Goal: Task Accomplishment & Management: Manage account settings

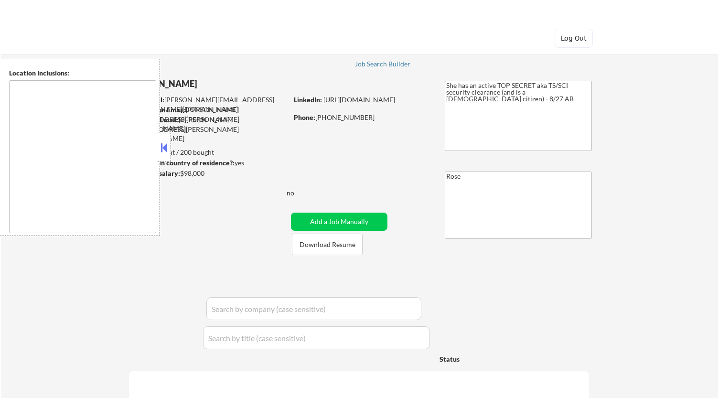
type textarea "Bellaire, TX West University Place, TX Southside Place, TX Hunters Creek Villag…"
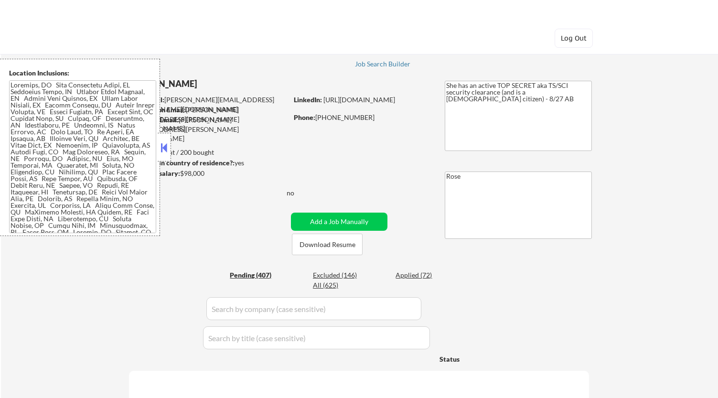
select select ""pending""
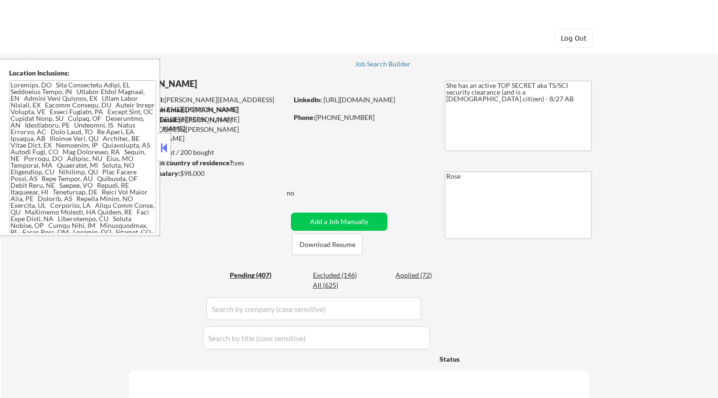
select select ""pending""
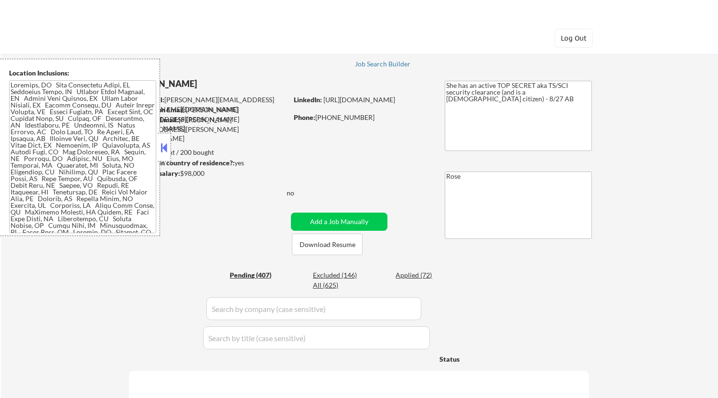
select select ""pending""
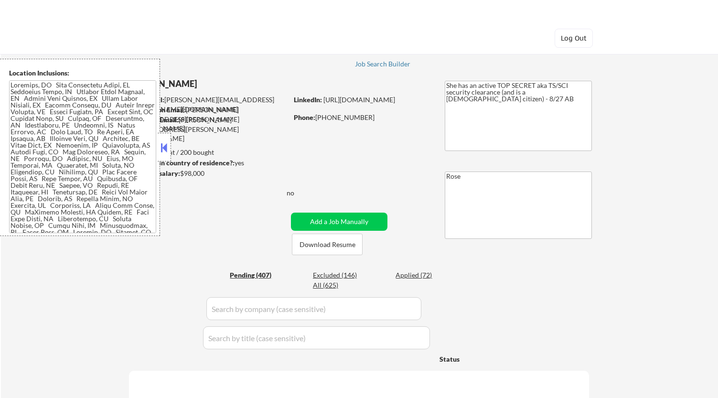
select select ""pending""
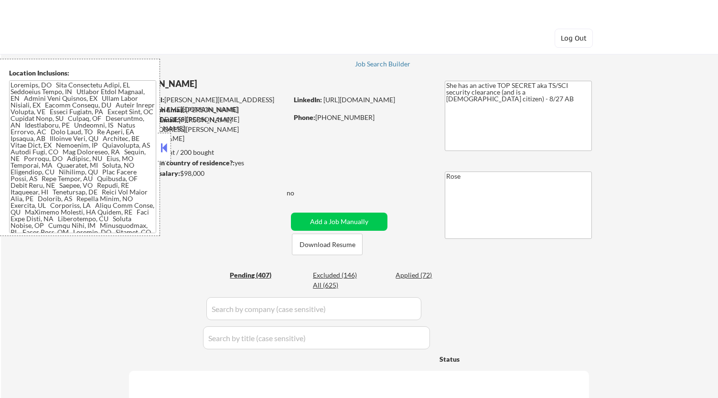
select select ""pending""
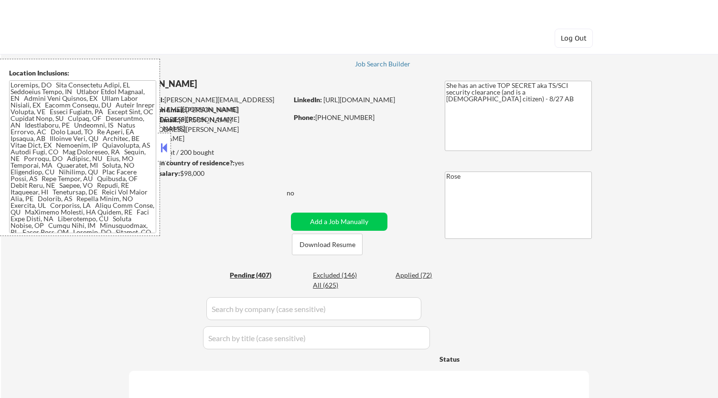
select select ""pending""
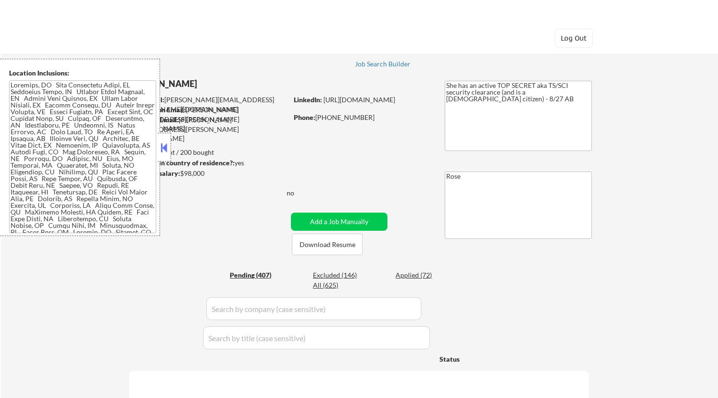
select select ""pending""
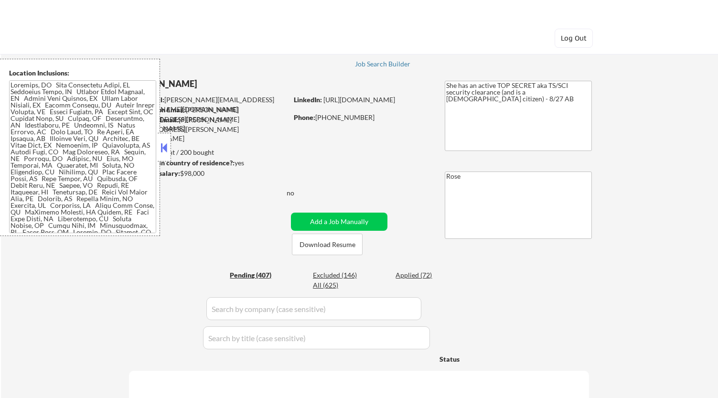
select select ""pending""
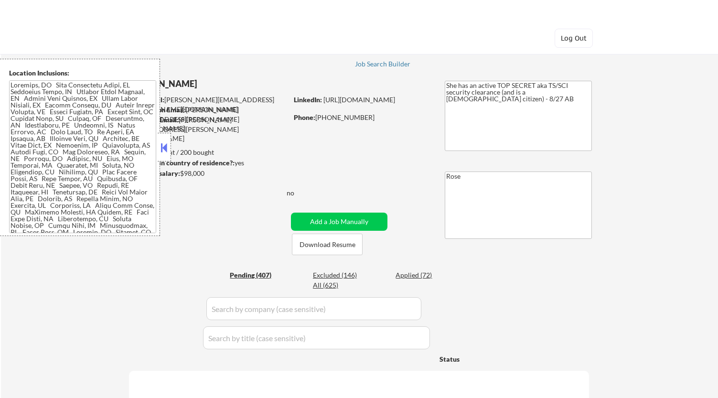
select select ""pending""
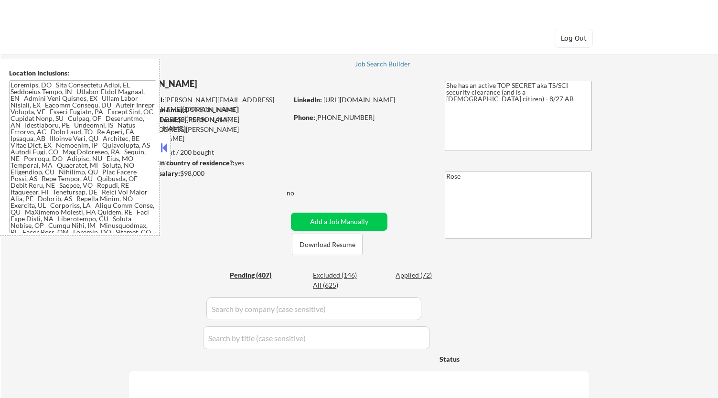
select select ""pending""
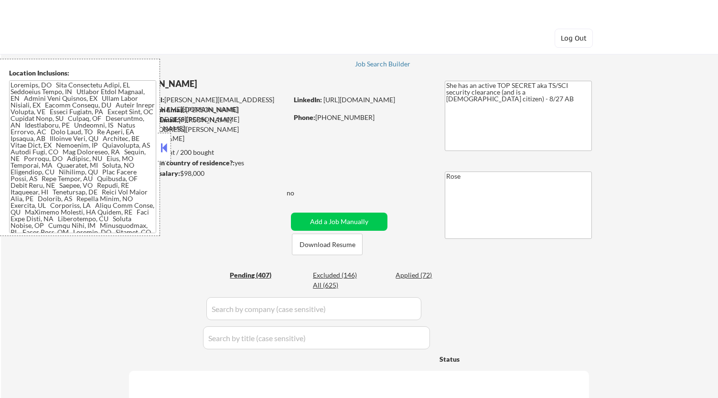
select select ""pending""
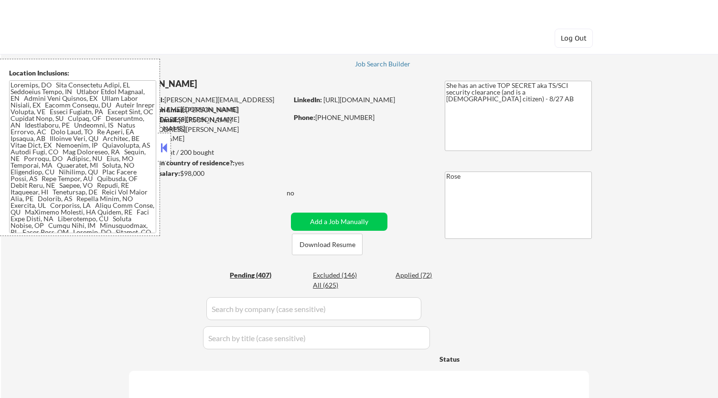
select select ""pending""
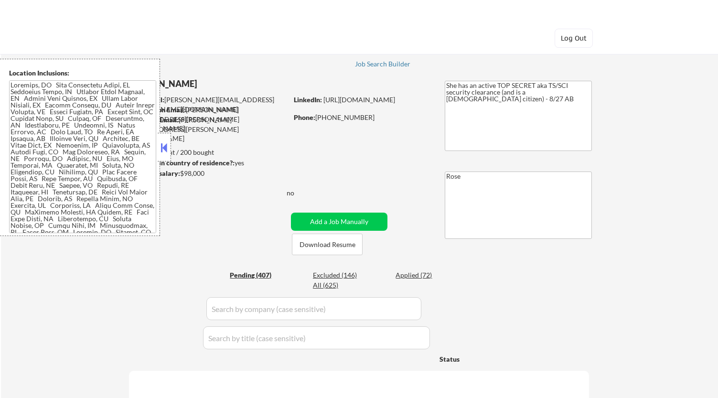
select select ""pending""
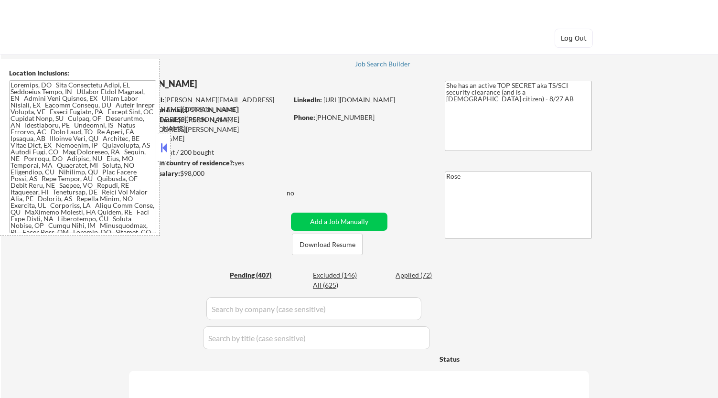
select select ""pending""
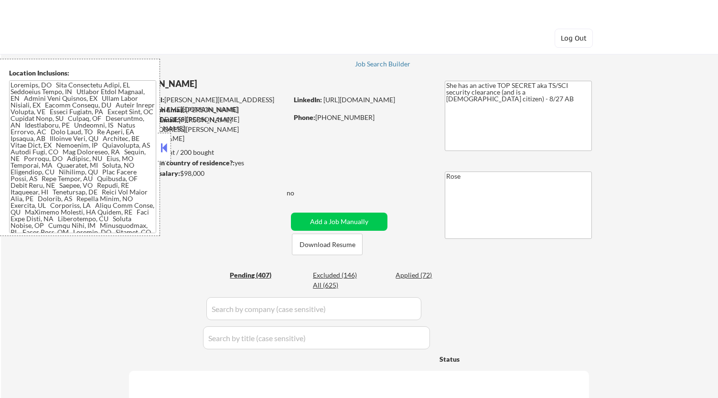
select select ""pending""
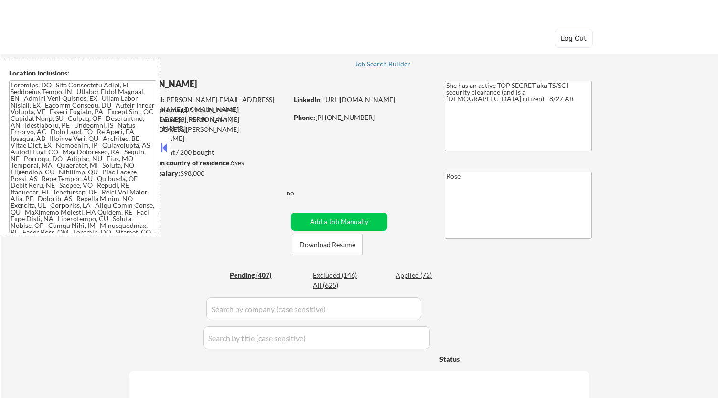
select select ""pending""
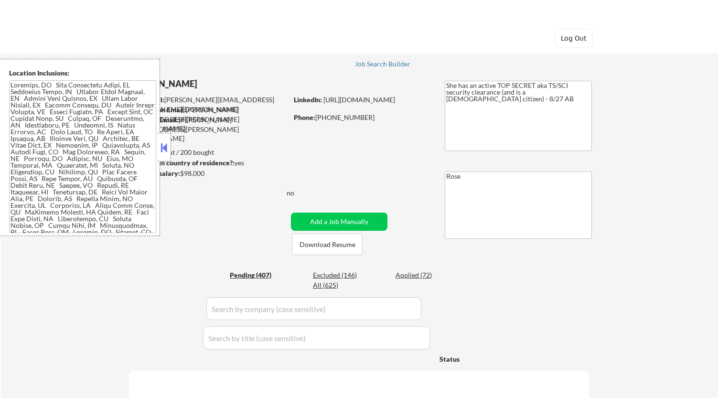
select select ""pending""
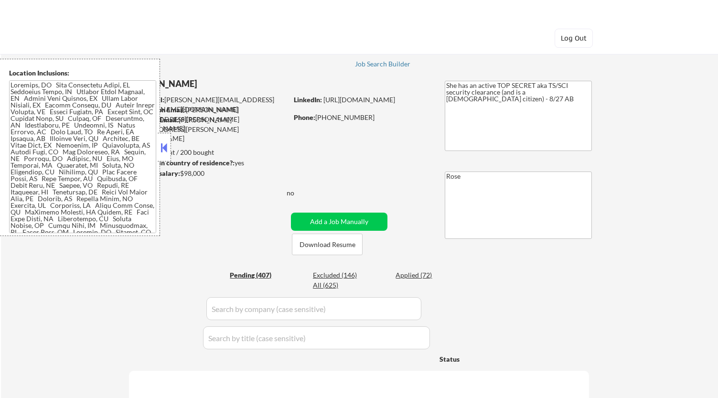
select select ""pending""
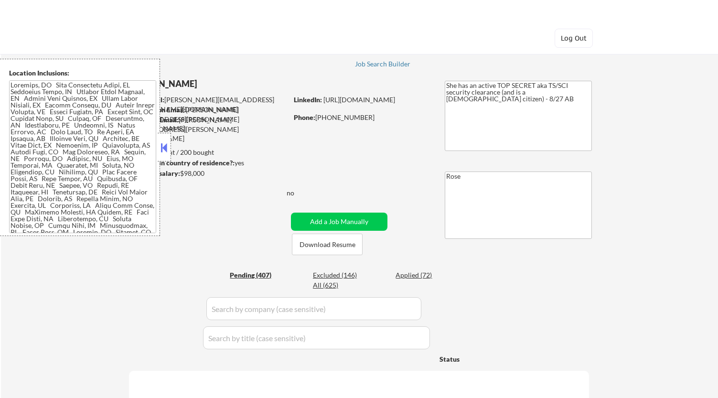
select select ""pending""
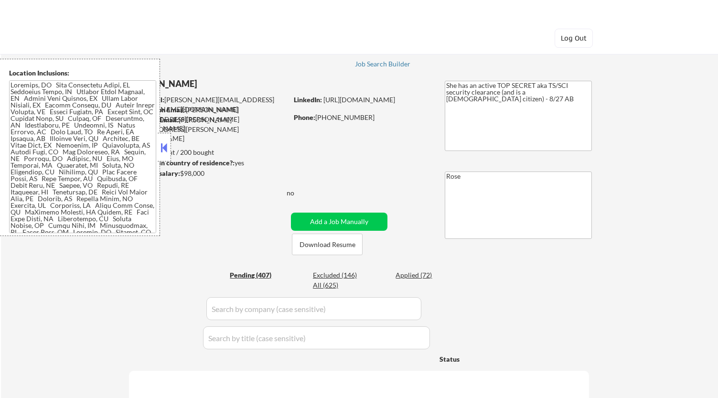
select select ""pending""
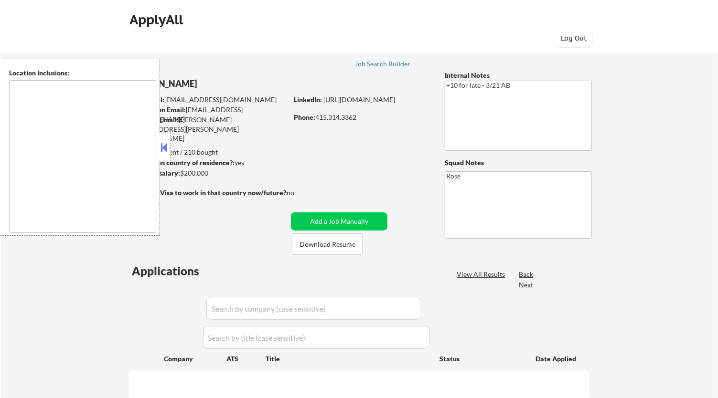
type textarea "San Francisco, CA Daly City, CA South San Francisco, CA Brisbane, CA Colma, CA …"
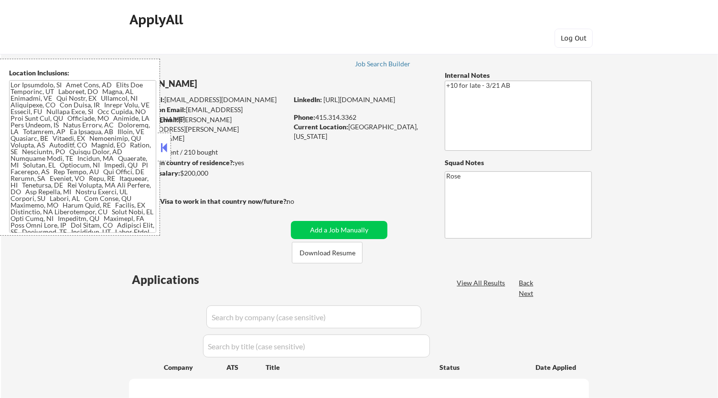
select select ""pending""
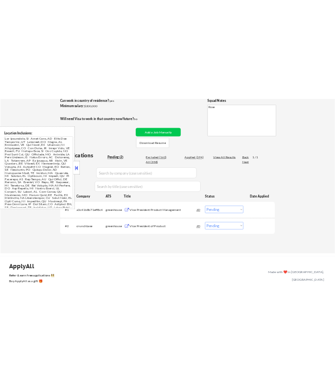
scroll to position [106, 0]
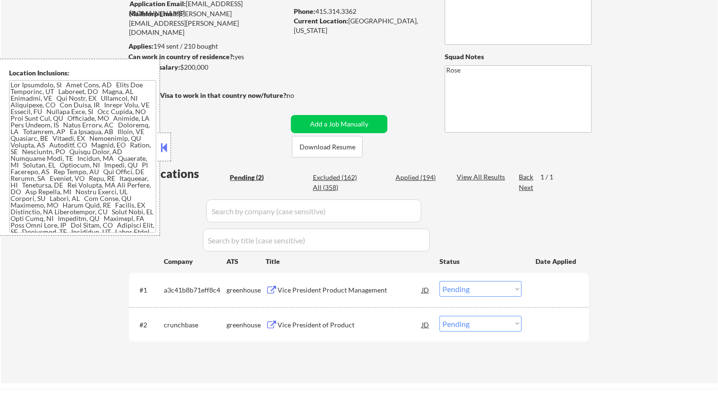
click at [162, 149] on button at bounding box center [164, 147] width 11 height 14
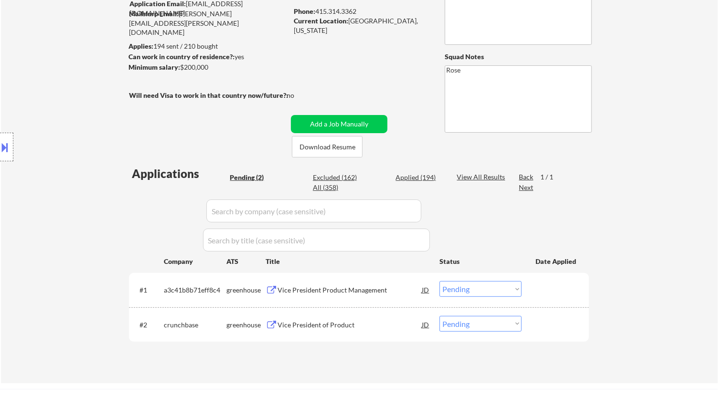
click at [357, 292] on div "Vice President Product Management" at bounding box center [350, 291] width 144 height 10
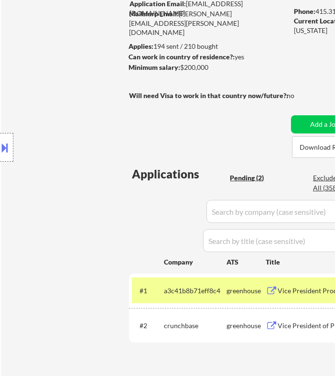
select select ""pending""
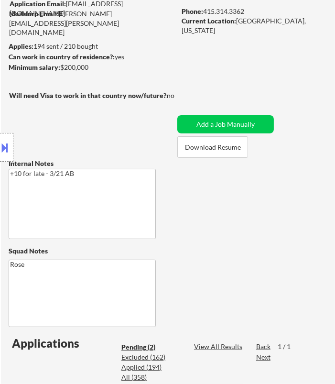
click at [7, 146] on button at bounding box center [5, 148] width 11 height 16
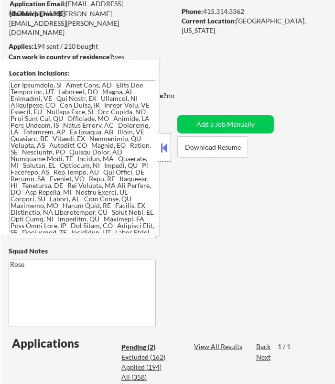
click at [162, 143] on button at bounding box center [164, 147] width 11 height 14
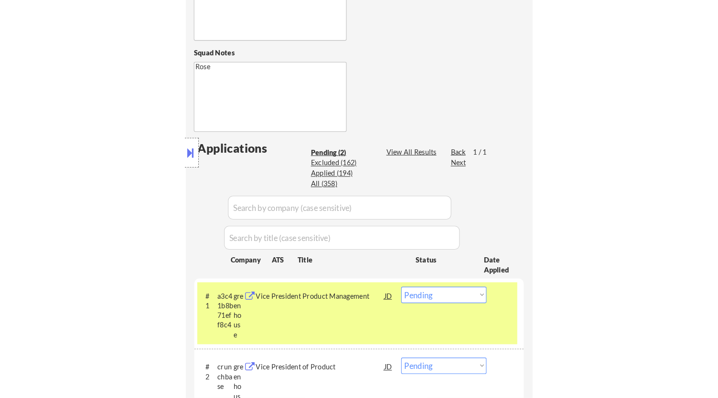
scroll to position [318, 0]
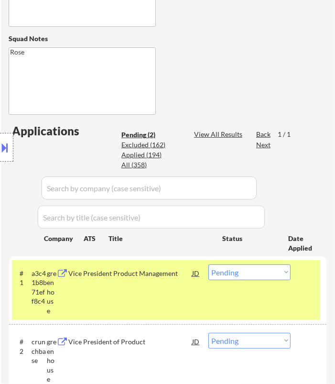
click at [269, 275] on select "Choose an option... Pending Applied Excluded (Questions) Excluded (Expired) Exc…" at bounding box center [249, 272] width 82 height 16
click at [208, 264] on select "Choose an option... Pending Applied Excluded (Questions) Excluded (Expired) Exc…" at bounding box center [249, 272] width 82 height 16
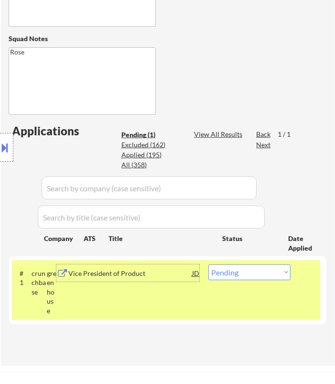
click at [159, 276] on div "Vice President of Product" at bounding box center [130, 274] width 124 height 10
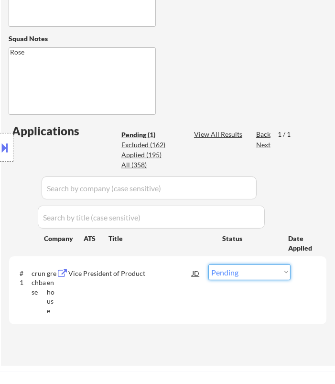
click at [242, 270] on select "Choose an option... Pending Applied Excluded (Questions) Excluded (Expired) Exc…" at bounding box center [249, 272] width 82 height 16
select select ""applied""
click at [208, 264] on select "Choose an option... Pending Applied Excluded (Questions) Excluded (Expired) Exc…" at bounding box center [249, 272] width 82 height 16
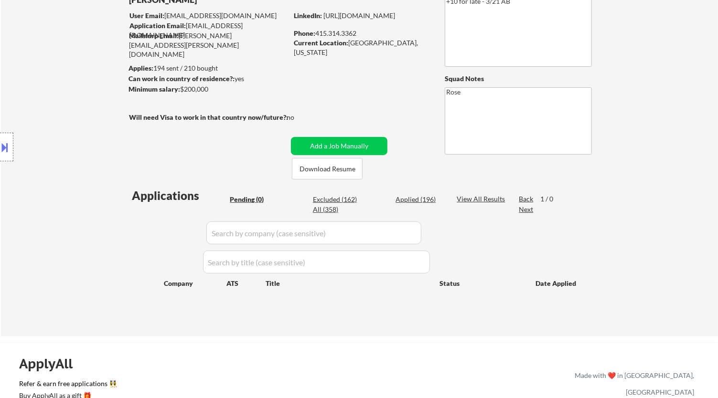
scroll to position [106, 0]
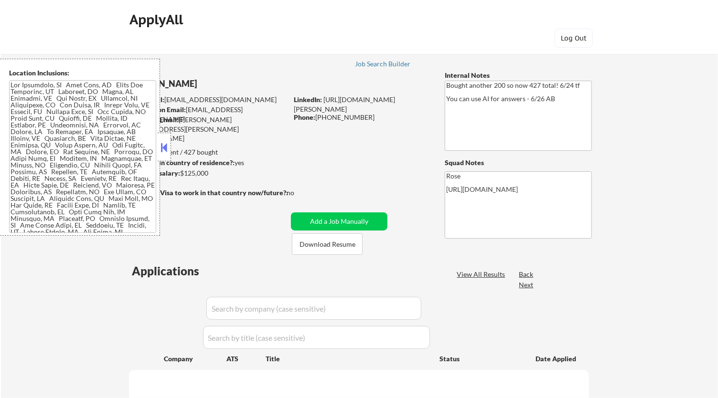
select select ""pending""
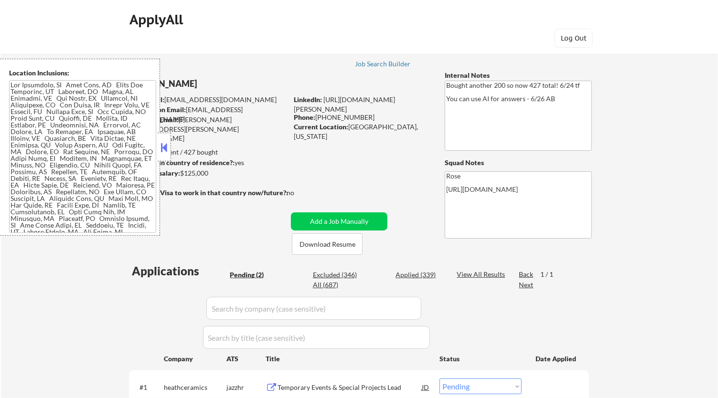
click at [164, 143] on button at bounding box center [164, 147] width 11 height 14
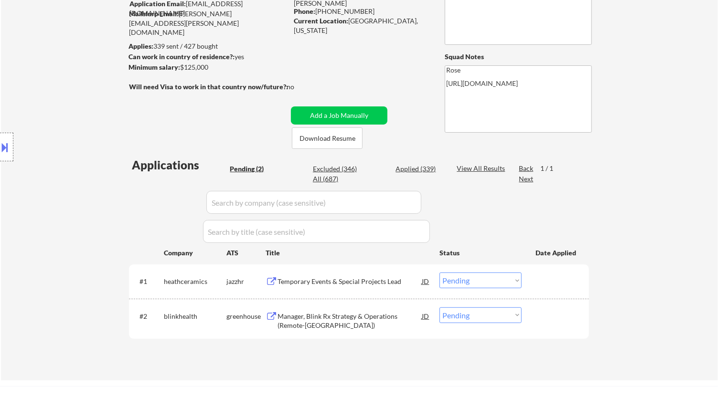
scroll to position [159, 0]
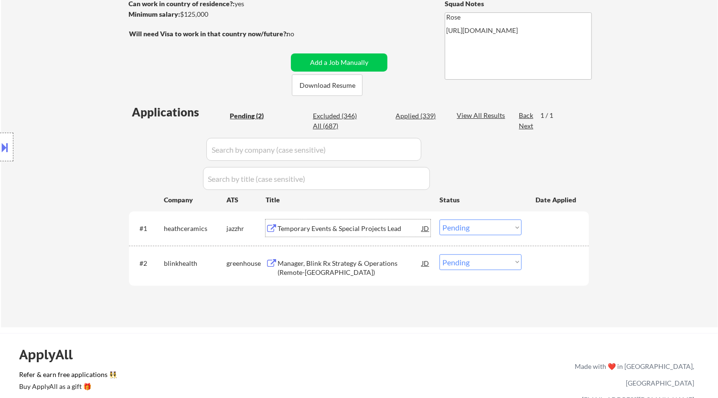
click at [360, 225] on div "Temporary Events & Special Projects Lead" at bounding box center [350, 229] width 144 height 10
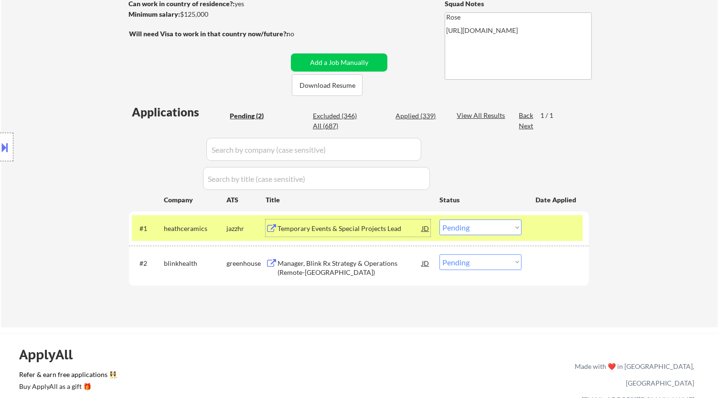
click at [488, 228] on select "Choose an option... Pending Applied Excluded (Questions) Excluded (Expired) Exc…" at bounding box center [481, 228] width 82 height 16
click at [440, 220] on select "Choose an option... Pending Applied Excluded (Questions) Excluded (Expired) Exc…" at bounding box center [481, 228] width 82 height 16
select select ""pending""
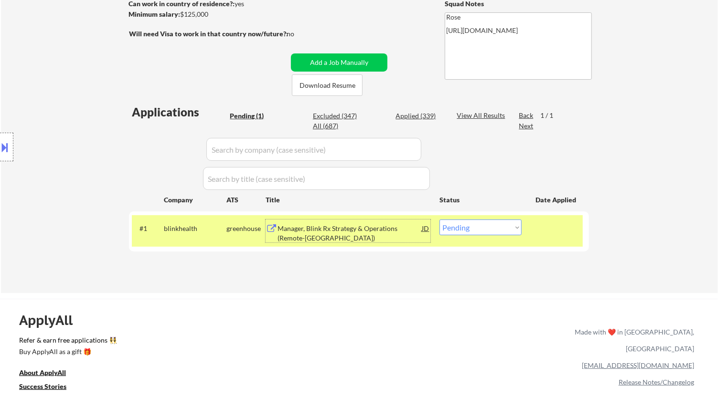
click at [389, 228] on div "Manager, Blink Rx Strategy & Operations (Remote-US)" at bounding box center [350, 233] width 144 height 19
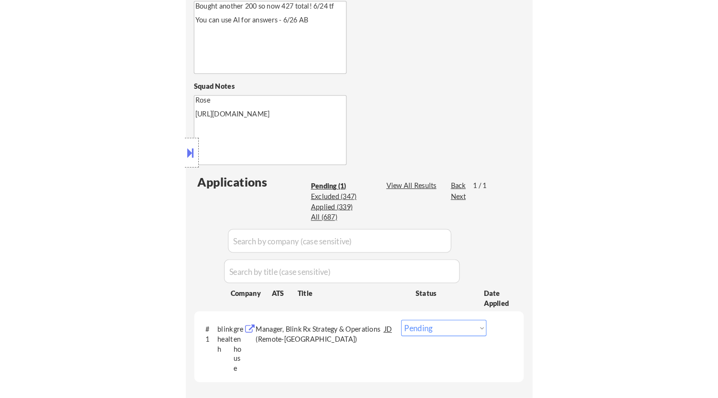
scroll to position [371, 0]
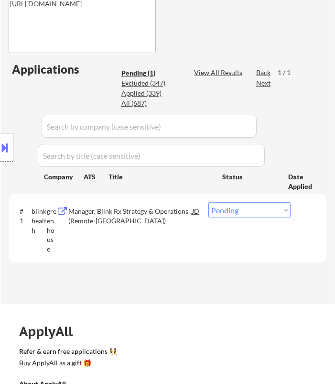
click at [263, 208] on select "Choose an option... Pending Applied Excluded (Questions) Excluded (Expired) Exc…" at bounding box center [249, 210] width 82 height 16
select select ""applied""
click at [208, 202] on select "Choose an option... Pending Applied Excluded (Questions) Excluded (Expired) Exc…" at bounding box center [249, 210] width 82 height 16
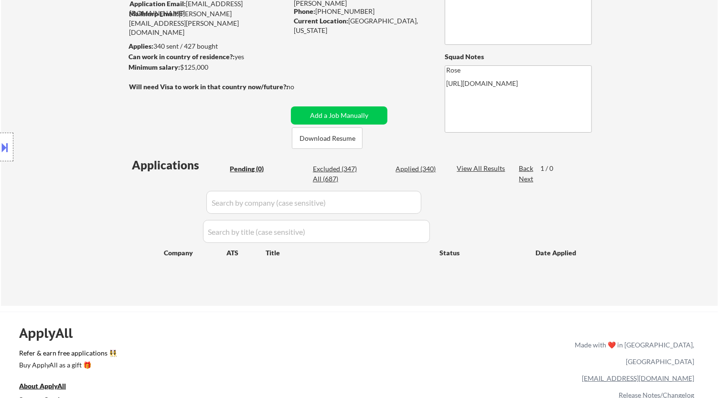
scroll to position [53, 0]
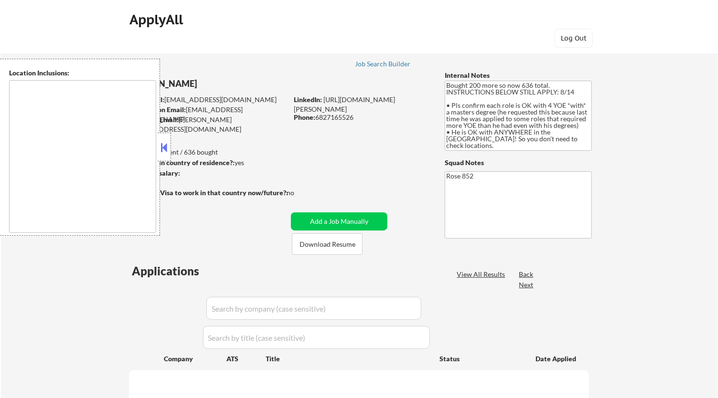
type textarea "Daly City, CA South San Francisco, CA Brisbane, CA Colma, CA Pacifica, CA San B…"
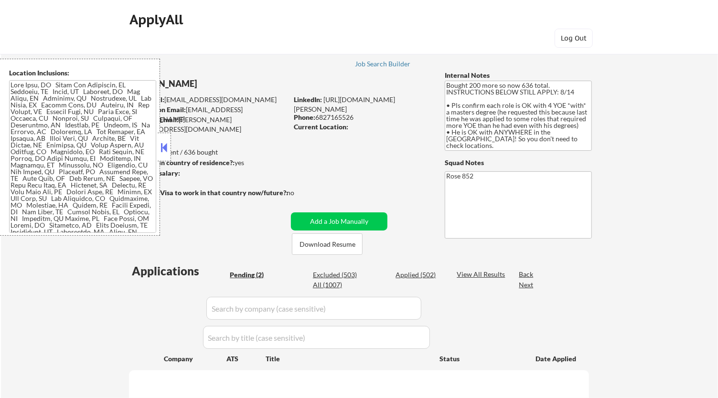
select select ""pending""
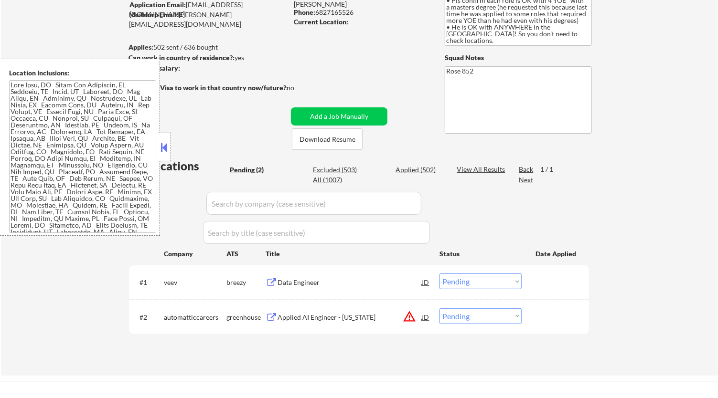
scroll to position [106, 0]
click at [163, 141] on button at bounding box center [164, 147] width 11 height 14
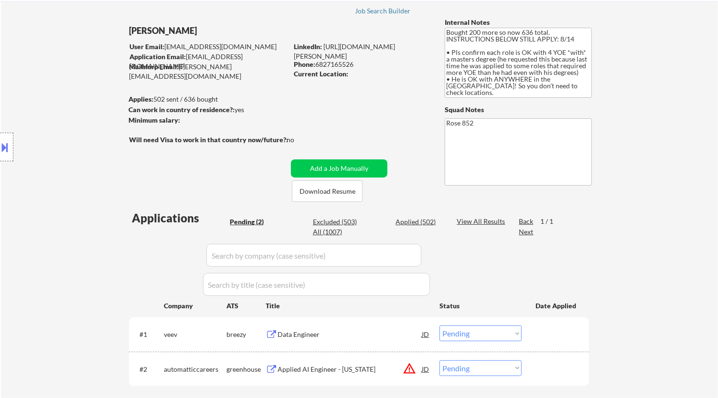
scroll to position [159, 0]
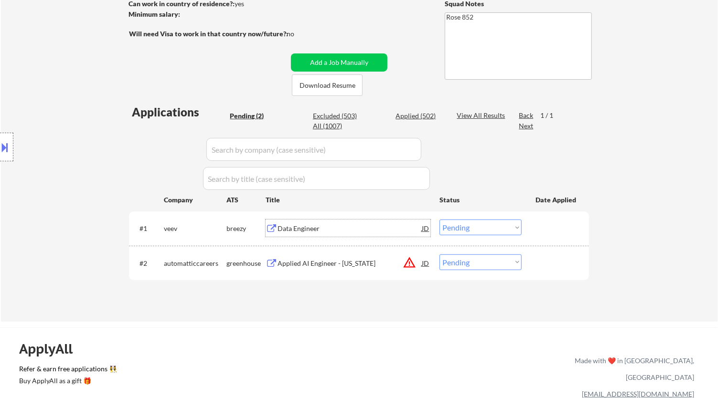
drag, startPoint x: 357, startPoint y: 232, endPoint x: 362, endPoint y: 233, distance: 4.9
click at [359, 232] on div "Data Engineer" at bounding box center [350, 229] width 144 height 10
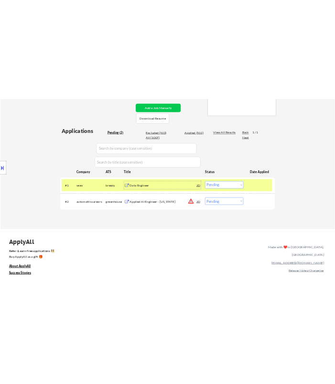
scroll to position [212, 0]
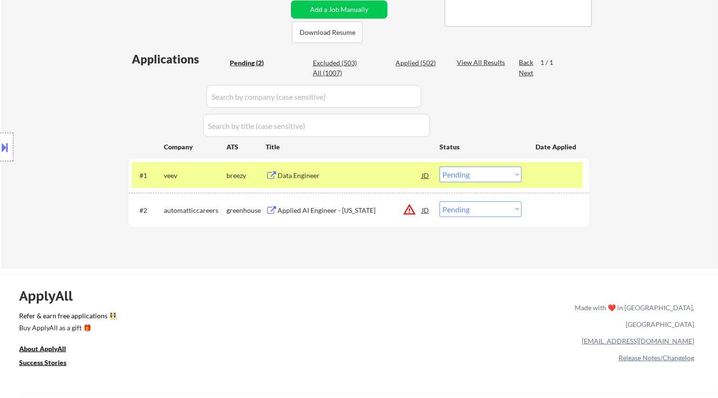
select select ""pending""
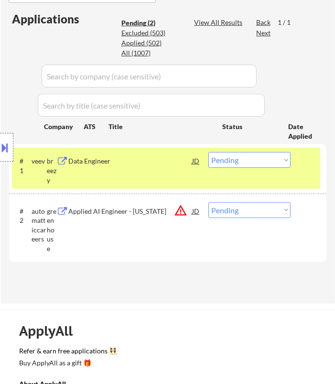
scroll to position [424, 0]
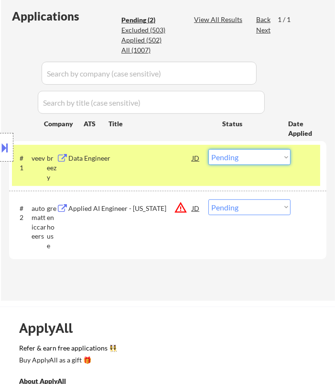
click at [248, 158] on select "Choose an option... Pending Applied Excluded (Questions) Excluded (Expired) Exc…" at bounding box center [249, 157] width 82 height 16
click at [208, 149] on select "Choose an option... Pending Applied Excluded (Questions) Excluded (Expired) Exc…" at bounding box center [249, 157] width 82 height 16
select select ""pending""
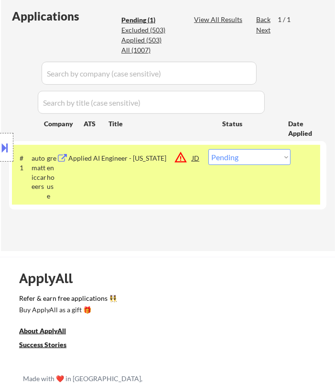
click at [144, 165] on div "Location Inclusions:" at bounding box center [85, 147] width 171 height 177
click at [161, 159] on div "Location Inclusions:" at bounding box center [85, 147] width 171 height 177
select select ""pending""
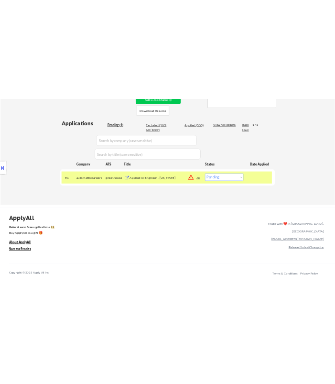
scroll to position [219, 0]
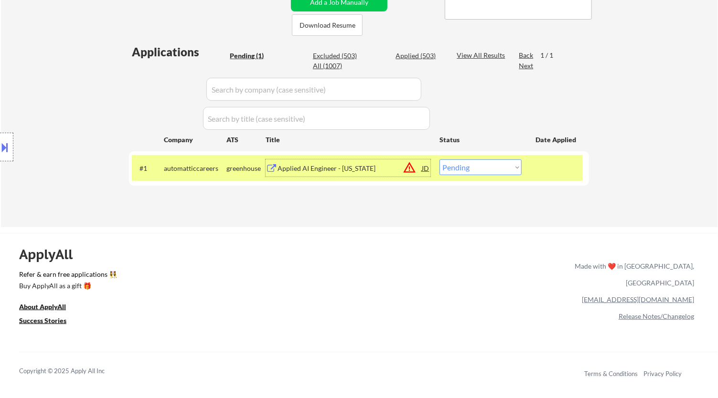
click at [373, 165] on div "Applied AI Engineer - New York" at bounding box center [350, 169] width 144 height 10
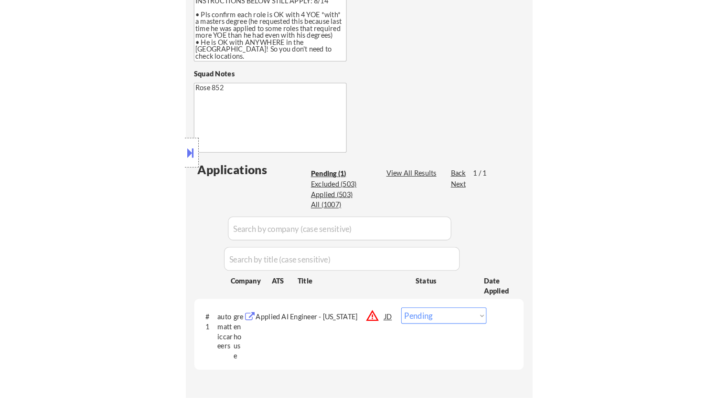
scroll to position [325, 0]
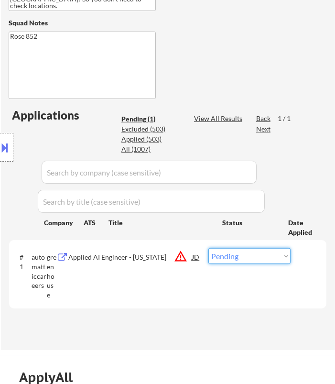
click at [269, 258] on select "Choose an option... Pending Applied Excluded (Questions) Excluded (Expired) Exc…" at bounding box center [249, 256] width 82 height 16
select select ""excluded""
click at [208, 248] on select "Choose an option... Pending Applied Excluded (Questions) Excluded (Expired) Exc…" at bounding box center [249, 256] width 82 height 16
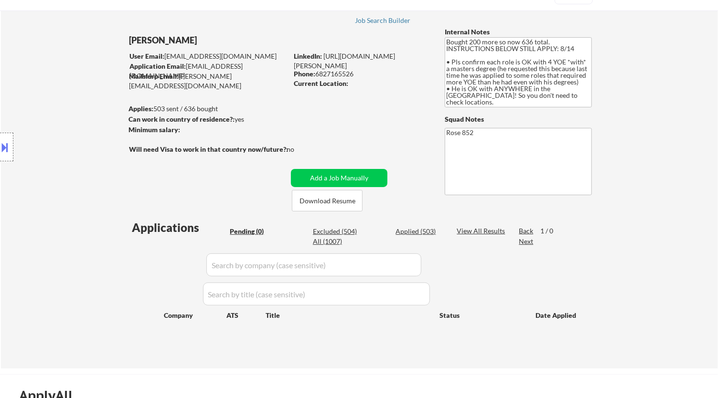
scroll to position [7, 0]
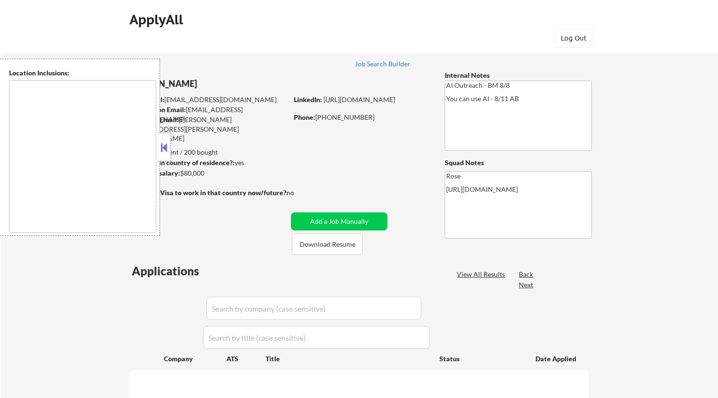
type textarea "[GEOGRAPHIC_DATA], [GEOGRAPHIC_DATA] [GEOGRAPHIC_DATA], [GEOGRAPHIC_DATA] [GEOG…"
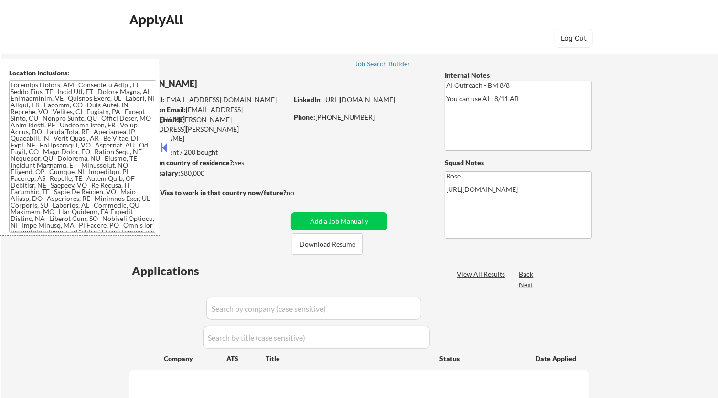
select select ""pending""
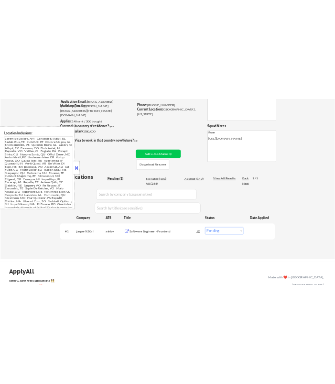
scroll to position [106, 0]
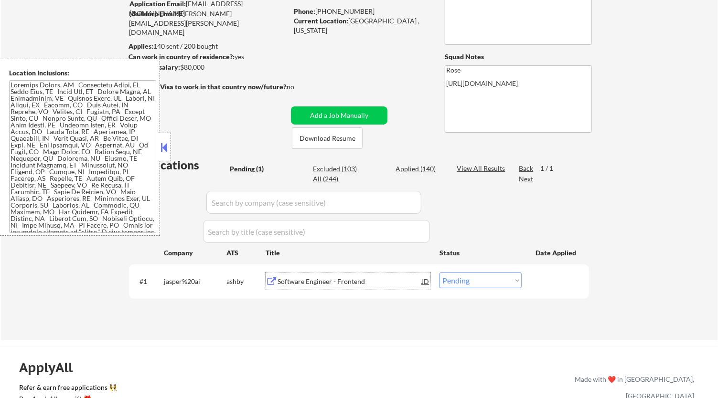
click at [336, 278] on div "Software Engineer - Frontend" at bounding box center [350, 282] width 144 height 10
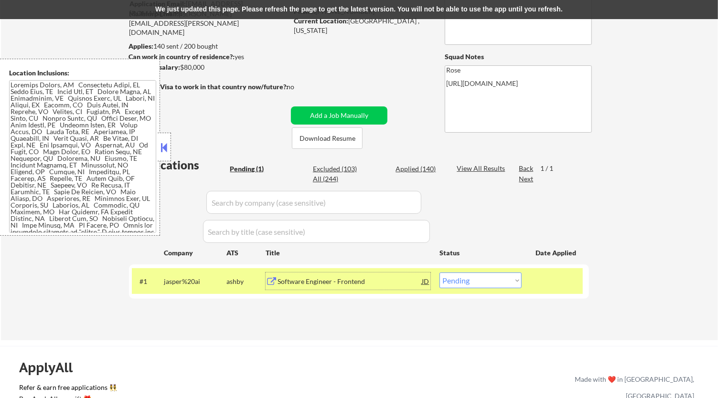
select select ""pending""
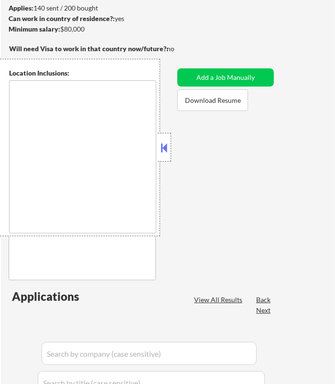
type textarea "[GEOGRAPHIC_DATA], [GEOGRAPHIC_DATA] [GEOGRAPHIC_DATA], [GEOGRAPHIC_DATA] [GEOG…"
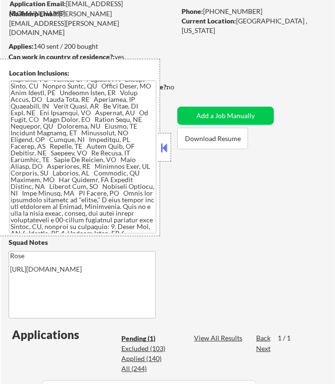
scroll to position [53, 0]
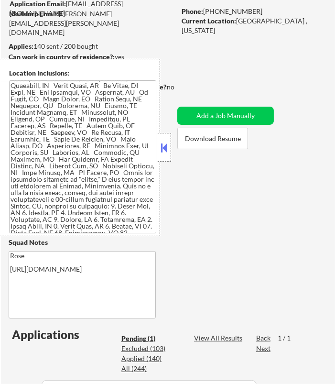
click at [164, 144] on button at bounding box center [164, 147] width 11 height 14
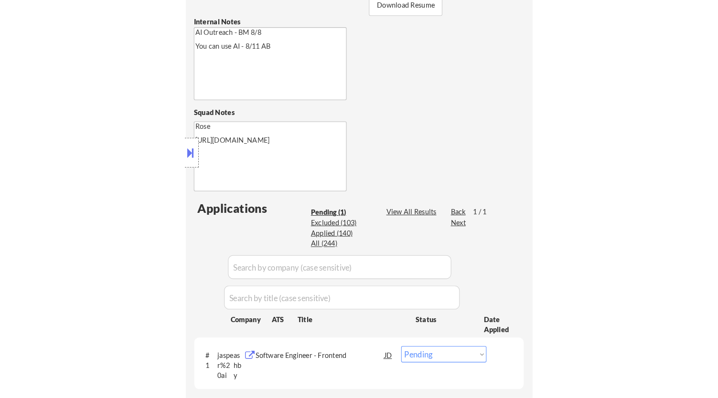
scroll to position [318, 0]
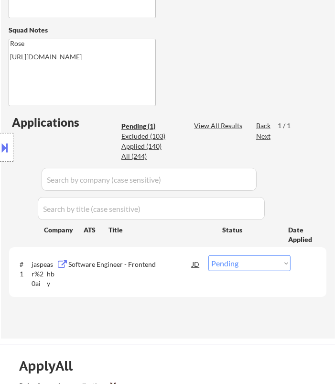
click at [263, 261] on select "Choose an option... Pending Applied Excluded (Questions) Excluded (Expired) Exc…" at bounding box center [249, 263] width 82 height 16
select select ""applied""
click at [208, 255] on select "Choose an option... Pending Applied Excluded (Questions) Excluded (Expired) Exc…" at bounding box center [249, 263] width 82 height 16
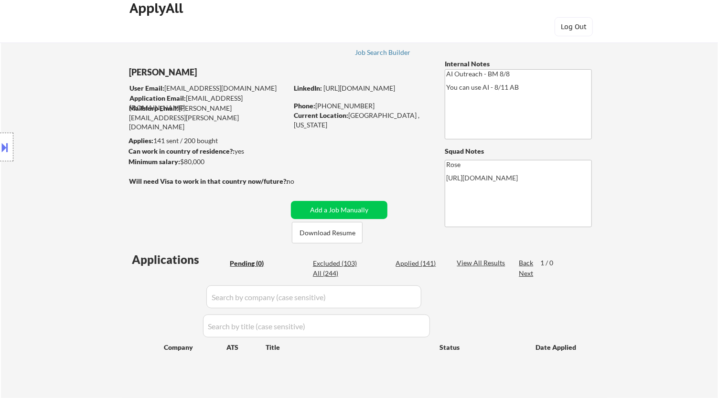
scroll to position [0, 0]
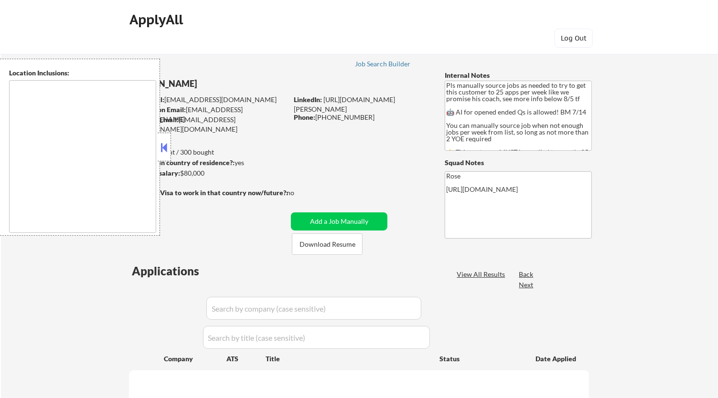
select select ""pending""
type textarea "Here is a list of metro areas, cities, and towns within approximately a 30-minu…"
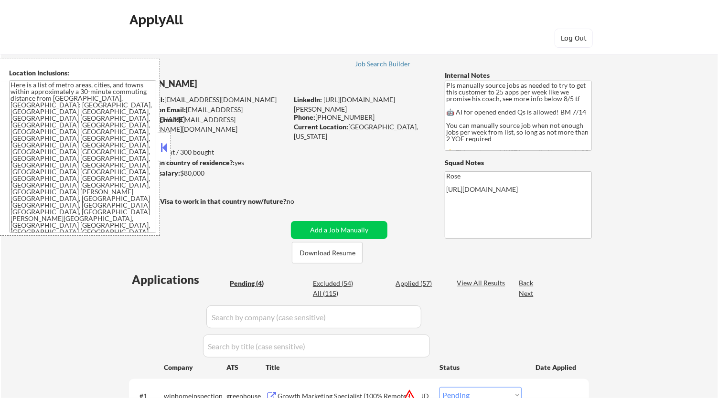
scroll to position [106, 0]
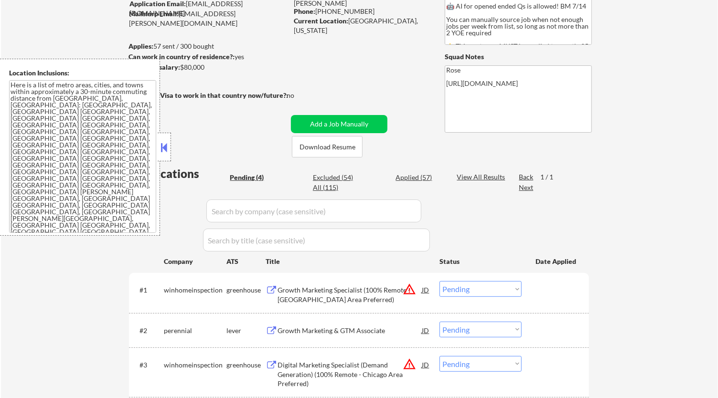
drag, startPoint x: 164, startPoint y: 150, endPoint x: 197, endPoint y: 159, distance: 34.8
click at [164, 149] on button at bounding box center [164, 147] width 11 height 14
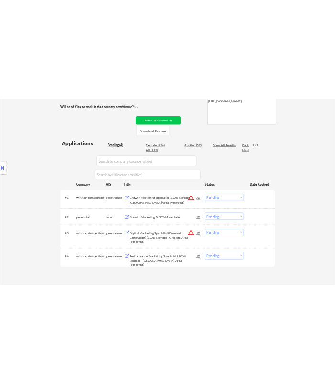
scroll to position [212, 0]
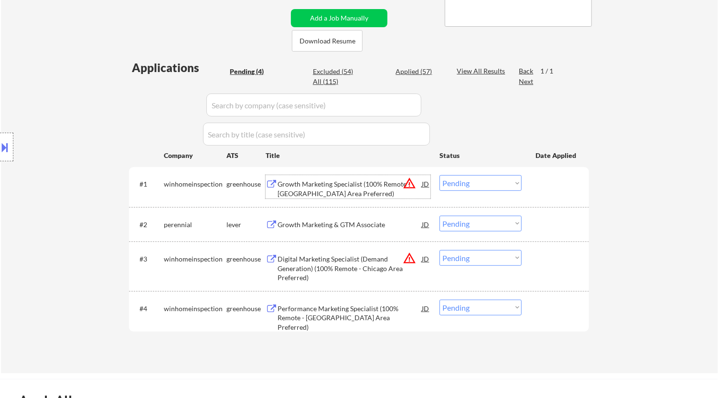
click at [347, 187] on div "Growth Marketing Specialist (100% Remote - Chicago Area Preferred)" at bounding box center [350, 189] width 144 height 19
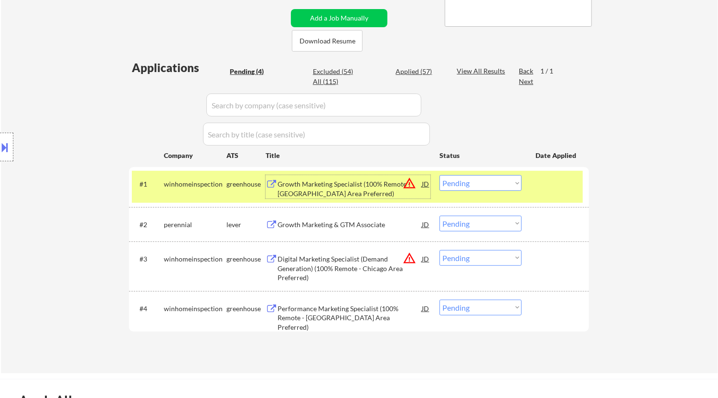
click at [476, 189] on select "Choose an option... Pending Applied Excluded (Questions) Excluded (Expired) Exc…" at bounding box center [481, 183] width 82 height 16
click at [440, 175] on select "Choose an option... Pending Applied Excluded (Questions) Excluded (Expired) Exc…" at bounding box center [481, 183] width 82 height 16
select select ""pending""
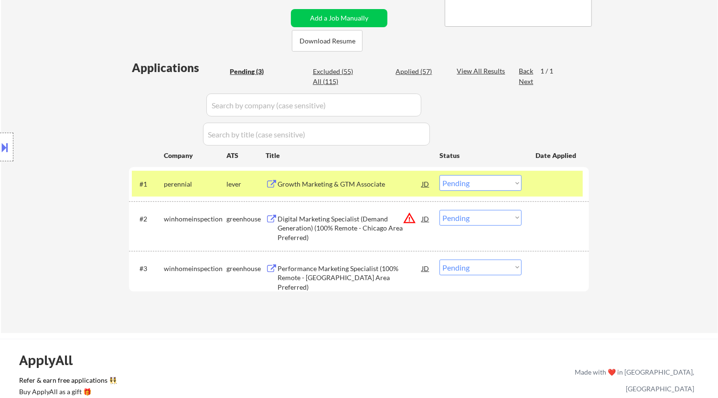
click at [372, 183] on div "Growth Marketing & GTM Associate" at bounding box center [350, 185] width 144 height 10
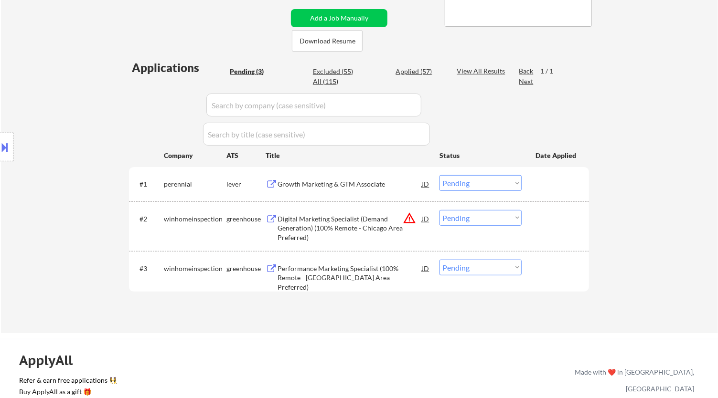
select select ""pending""
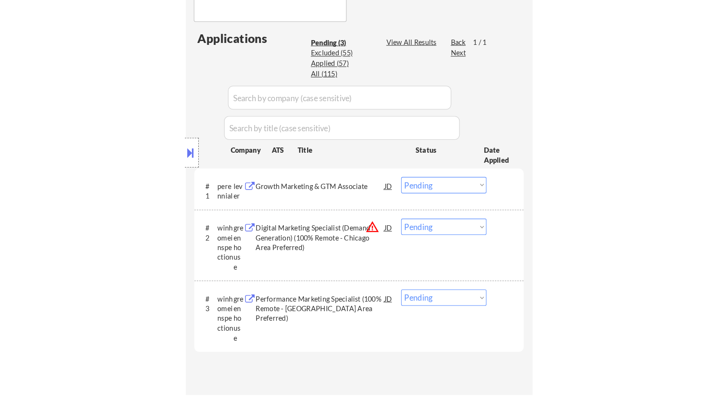
scroll to position [424, 0]
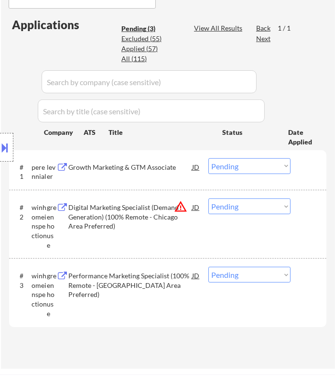
click at [266, 166] on select "Choose an option... Pending Applied Excluded (Questions) Excluded (Expired) Exc…" at bounding box center [249, 166] width 82 height 16
click at [208, 158] on select "Choose an option... Pending Applied Excluded (Questions) Excluded (Expired) Exc…" at bounding box center [249, 166] width 82 height 16
select select ""pending""
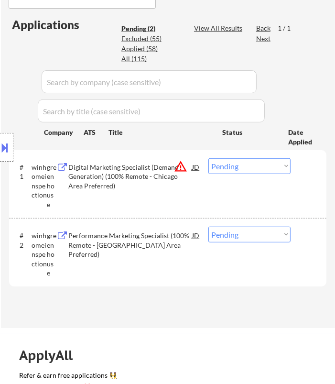
click at [161, 187] on div "Location Inclusions: Here is a list of metro areas, cities, and towns within ap…" at bounding box center [85, 147] width 171 height 177
click at [172, 170] on div "Digital Marketing Specialist (Demand Generation) (100% Remote - Chicago Area Pr…" at bounding box center [130, 176] width 124 height 28
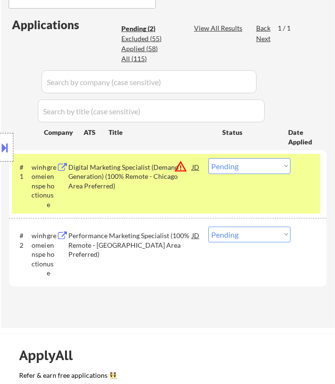
select select ""pending""
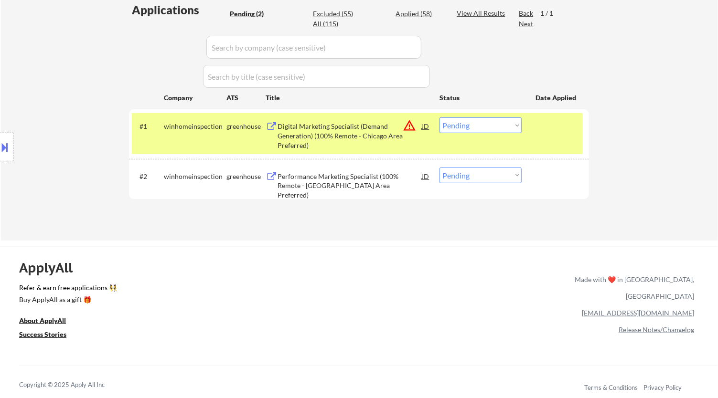
scroll to position [265, 0]
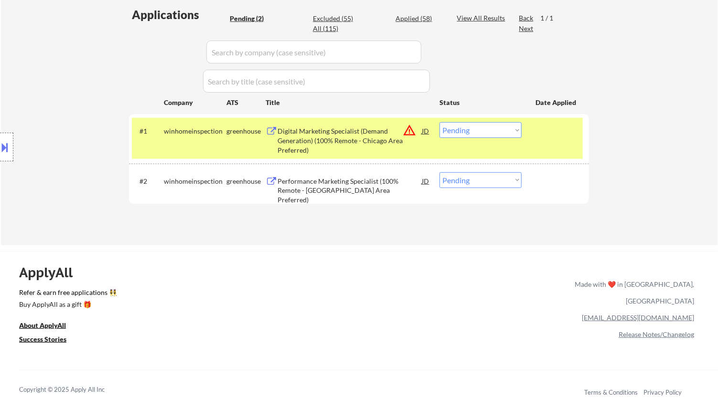
click at [508, 130] on select "Choose an option... Pending Applied Excluded (Questions) Excluded (Expired) Exc…" at bounding box center [481, 130] width 82 height 16
click at [440, 122] on select "Choose an option... Pending Applied Excluded (Questions) Excluded (Expired) Exc…" at bounding box center [481, 130] width 82 height 16
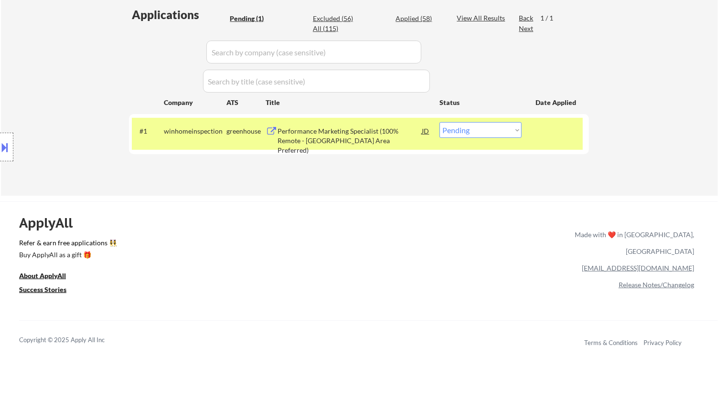
click at [342, 140] on div "Performance Marketing Specialist (100% Remote - Chicago Area Preferred)" at bounding box center [350, 141] width 144 height 28
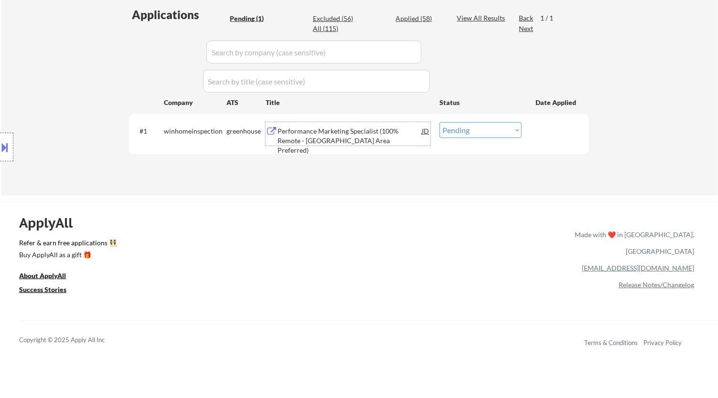
click at [484, 128] on select "Choose an option... Pending Applied Excluded (Questions) Excluded (Expired) Exc…" at bounding box center [481, 130] width 82 height 16
select select ""excluded__bad_match_""
click at [440, 122] on select "Choose an option... Pending Applied Excluded (Questions) Excluded (Expired) Exc…" at bounding box center [481, 130] width 82 height 16
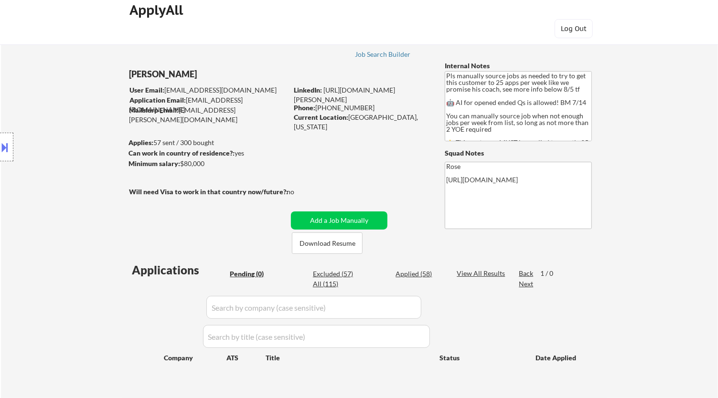
scroll to position [0, 0]
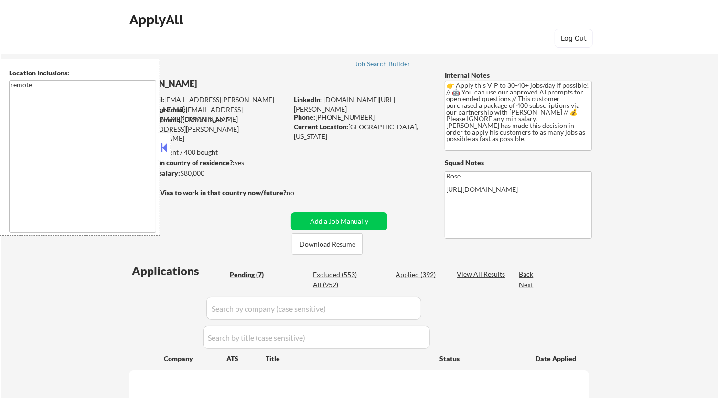
select select ""pending""
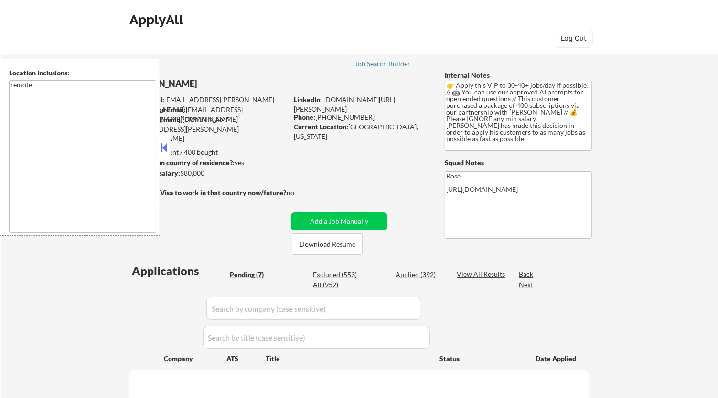
select select ""pending""
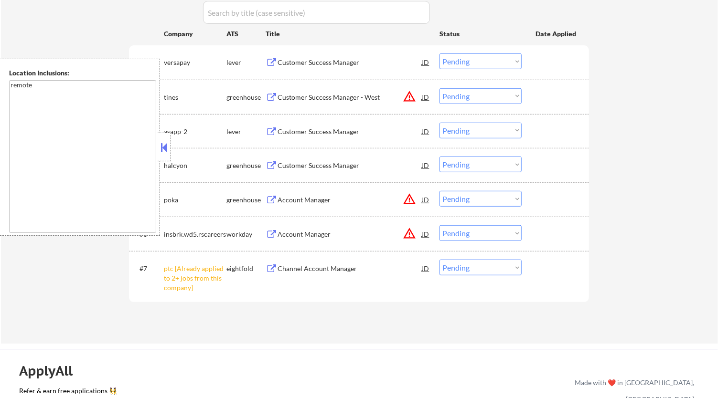
scroll to position [371, 0]
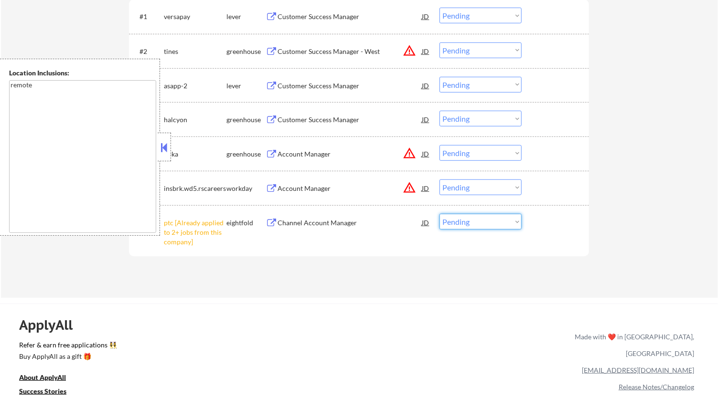
click at [502, 224] on select "Choose an option... Pending Applied Excluded (Questions) Excluded (Expired) Exc…" at bounding box center [481, 222] width 82 height 16
select select ""excluded__other_""
click at [440, 214] on select "Choose an option... Pending Applied Excluded (Questions) Excluded (Expired) Exc…" at bounding box center [481, 222] width 82 height 16
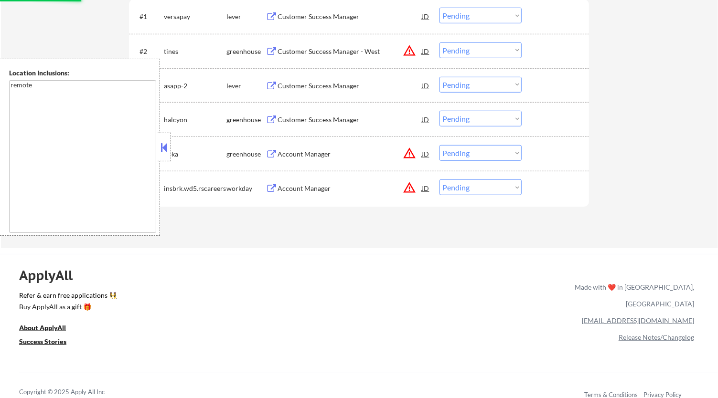
click at [166, 150] on button at bounding box center [164, 147] width 11 height 14
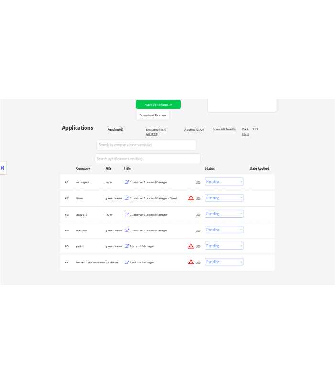
scroll to position [212, 0]
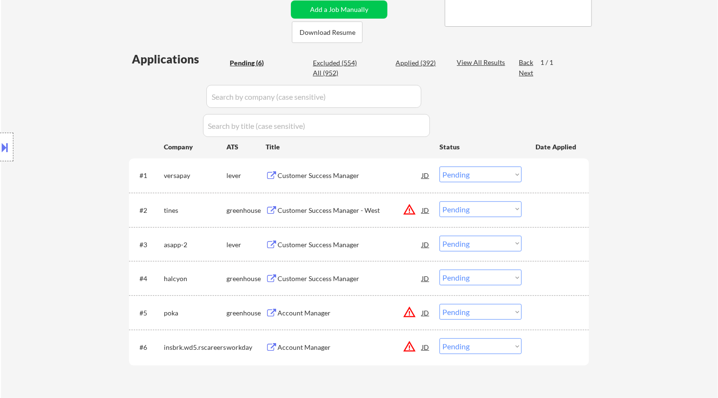
click at [368, 179] on div "Customer Success Manager" at bounding box center [350, 176] width 144 height 10
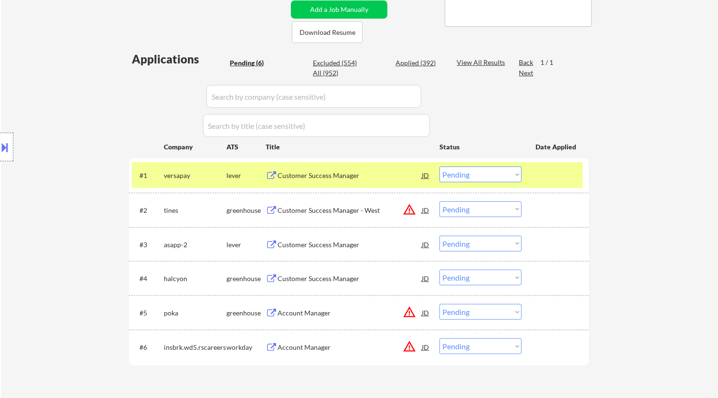
select select ""pending""
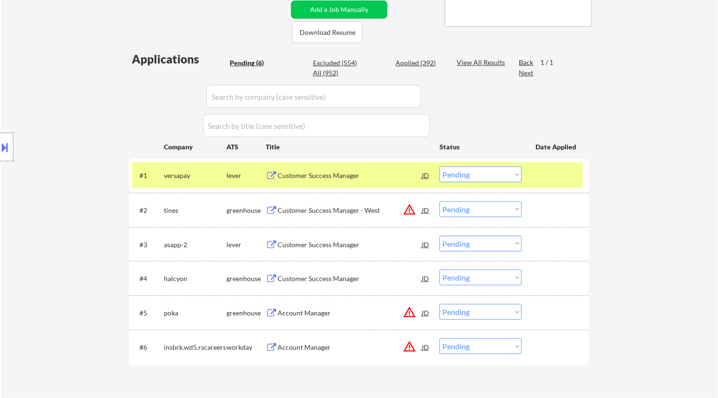
select select ""pending""
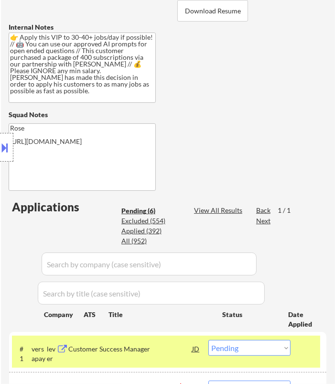
scroll to position [318, 0]
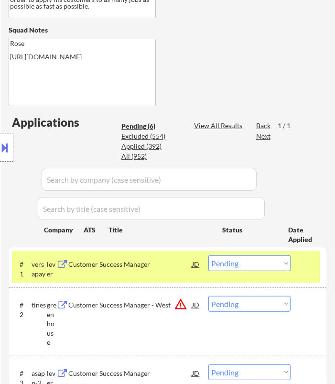
click at [273, 264] on select "Choose an option... Pending Applied Excluded (Questions) Excluded (Expired) Exc…" at bounding box center [249, 263] width 82 height 16
click at [208, 255] on select "Choose an option... Pending Applied Excluded (Questions) Excluded (Expired) Exc…" at bounding box center [249, 263] width 82 height 16
select select ""pending""
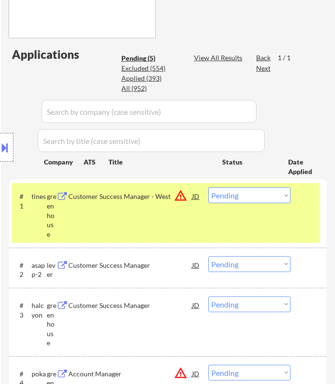
scroll to position [424, 0]
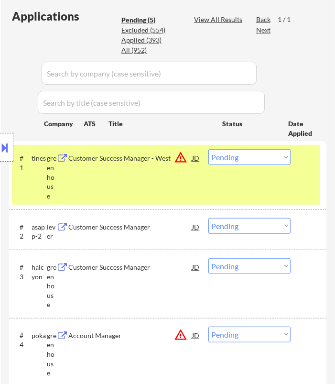
select select ""pending""
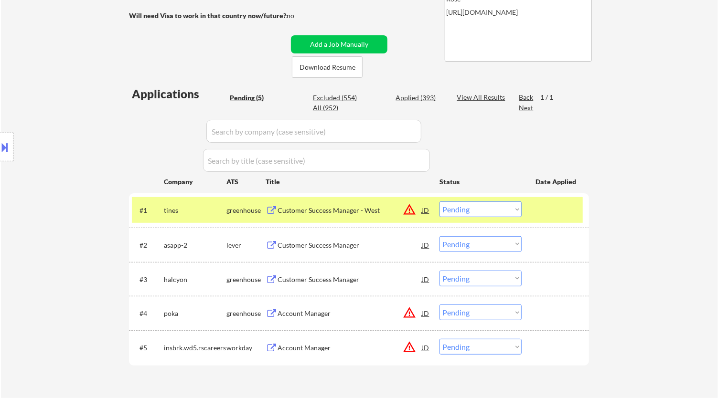
scroll to position [166, 0]
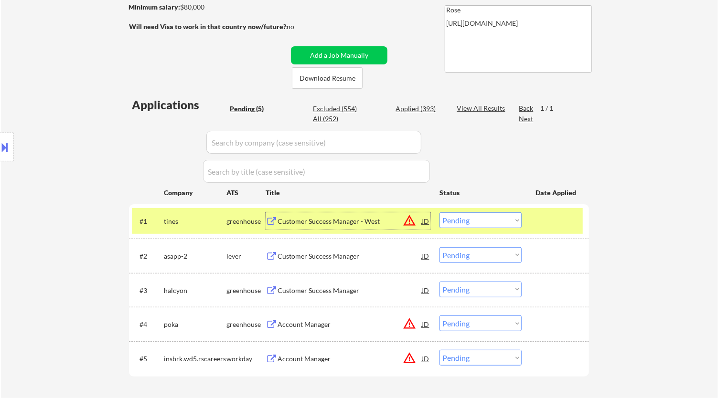
click at [378, 217] on div "Customer Success Manager - West" at bounding box center [350, 222] width 144 height 10
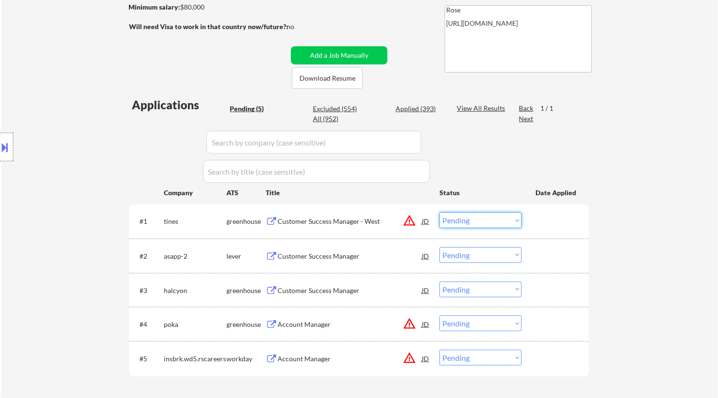
click at [506, 222] on select "Choose an option... Pending Applied Excluded (Questions) Excluded (Expired) Exc…" at bounding box center [481, 221] width 82 height 16
click at [440, 213] on select "Choose an option... Pending Applied Excluded (Questions) Excluded (Expired) Exc…" at bounding box center [481, 221] width 82 height 16
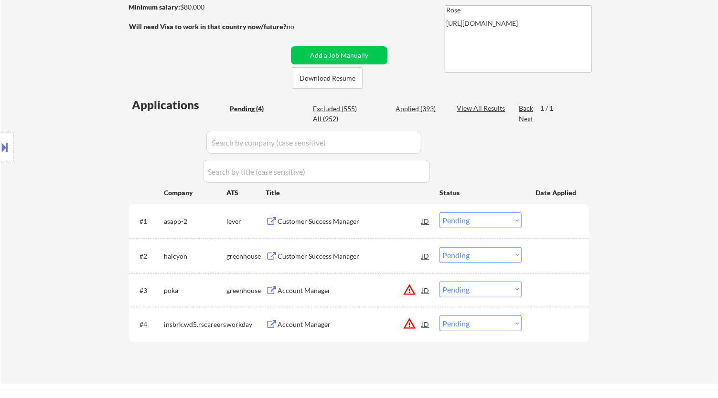
click at [375, 223] on div "Customer Success Manager" at bounding box center [350, 222] width 144 height 10
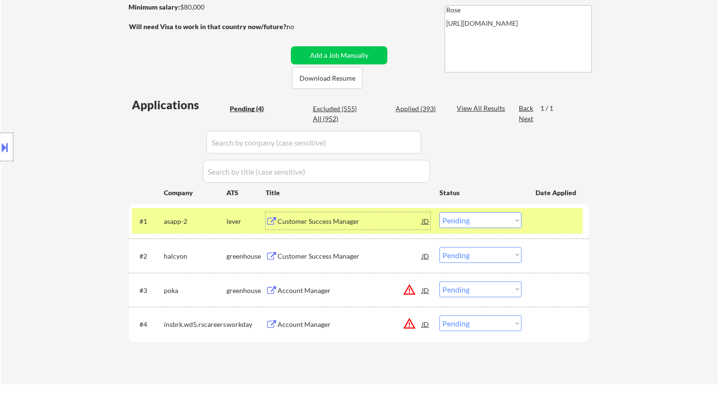
click at [497, 218] on select "Choose an option... Pending Applied Excluded (Questions) Excluded (Expired) Exc…" at bounding box center [481, 221] width 82 height 16
click at [440, 213] on select "Choose an option... Pending Applied Excluded (Questions) Excluded (Expired) Exc…" at bounding box center [481, 221] width 82 height 16
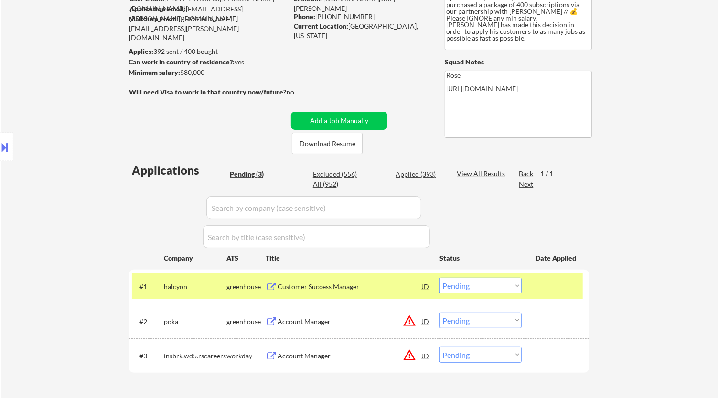
scroll to position [113, 0]
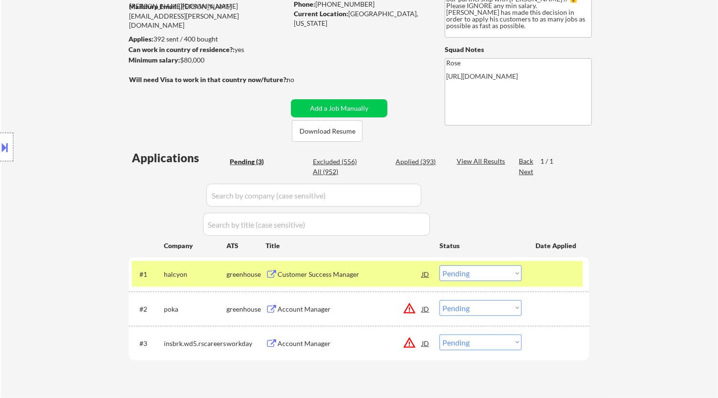
click at [367, 273] on div "Customer Success Manager" at bounding box center [350, 275] width 144 height 10
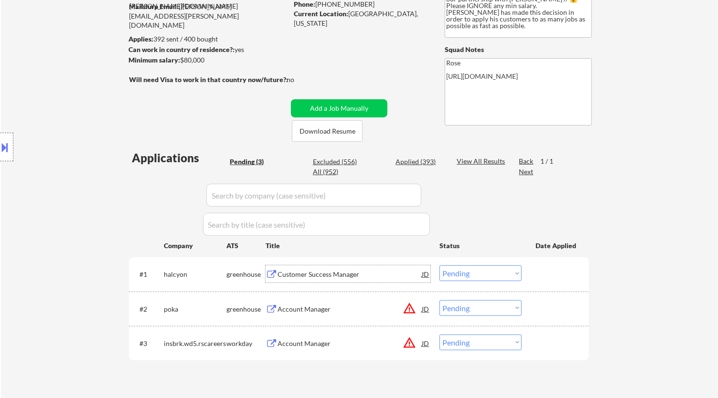
click at [494, 275] on select "Choose an option... Pending Applied Excluded (Questions) Excluded (Expired) Exc…" at bounding box center [481, 274] width 82 height 16
click at [440, 266] on select "Choose an option... Pending Applied Excluded (Questions) Excluded (Expired) Exc…" at bounding box center [481, 274] width 82 height 16
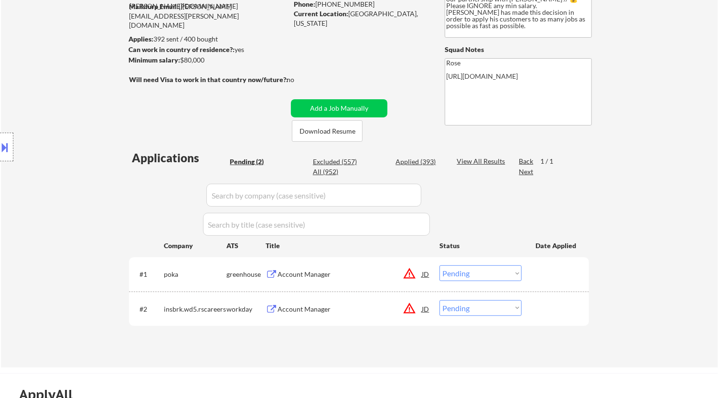
click at [358, 277] on div "Account Manager" at bounding box center [350, 275] width 144 height 10
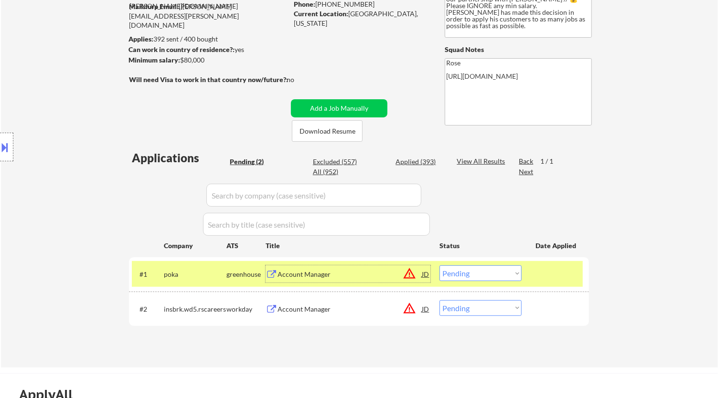
click at [485, 274] on select "Choose an option... Pending Applied Excluded (Questions) Excluded (Expired) Exc…" at bounding box center [481, 274] width 82 height 16
click at [440, 266] on select "Choose an option... Pending Applied Excluded (Questions) Excluded (Expired) Exc…" at bounding box center [481, 274] width 82 height 16
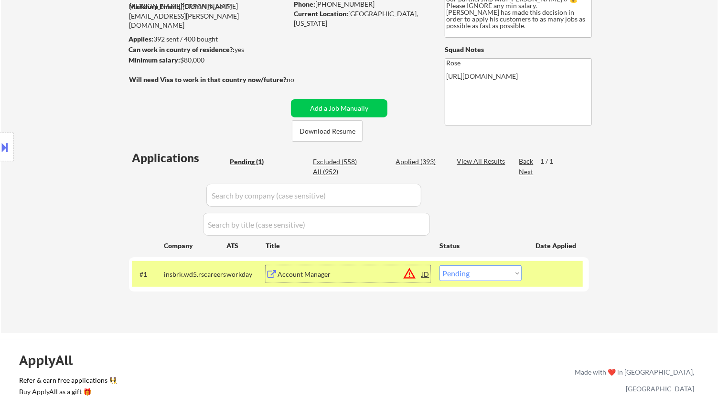
click at [352, 274] on div "Account Manager" at bounding box center [350, 275] width 144 height 10
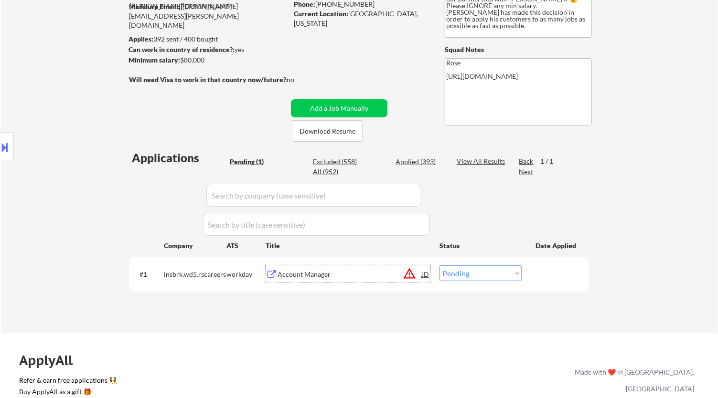
click at [493, 273] on select "Choose an option... Pending Applied Excluded (Questions) Excluded (Expired) Exc…" at bounding box center [481, 274] width 82 height 16
select select ""excluded__location_""
click at [440, 266] on select "Choose an option... Pending Applied Excluded (Questions) Excluded (Expired) Exc…" at bounding box center [481, 274] width 82 height 16
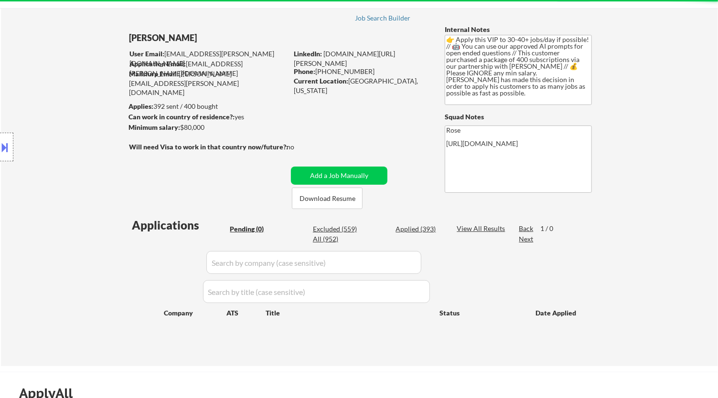
scroll to position [7, 0]
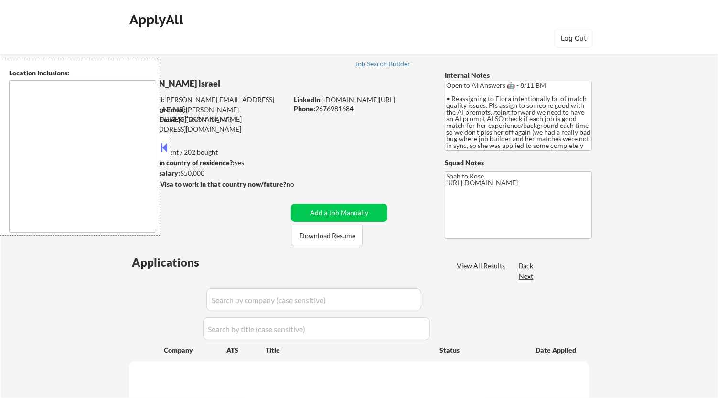
type textarea "remote"
select select ""pending""
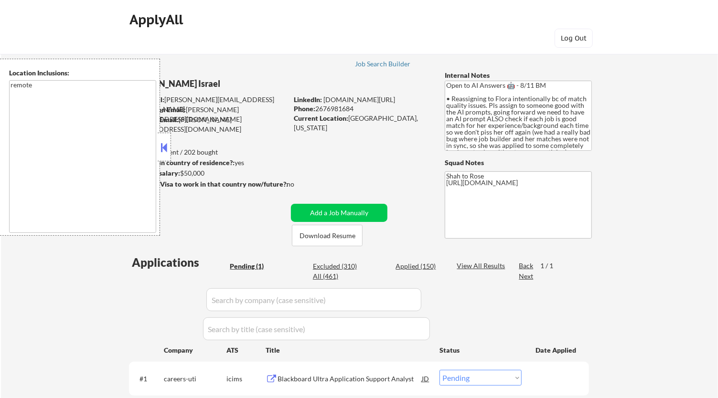
click at [167, 151] on button at bounding box center [164, 147] width 11 height 14
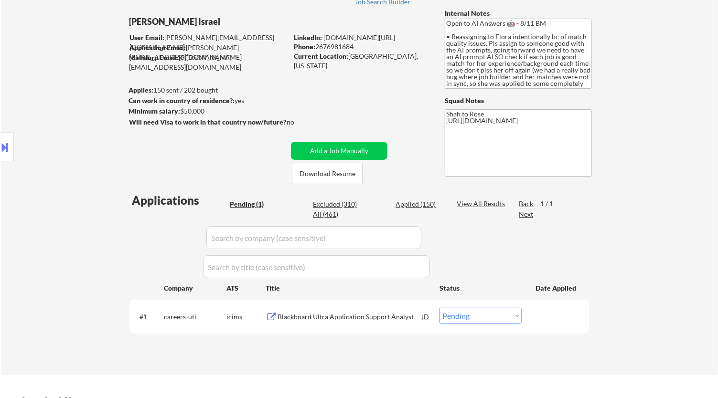
scroll to position [53, 0]
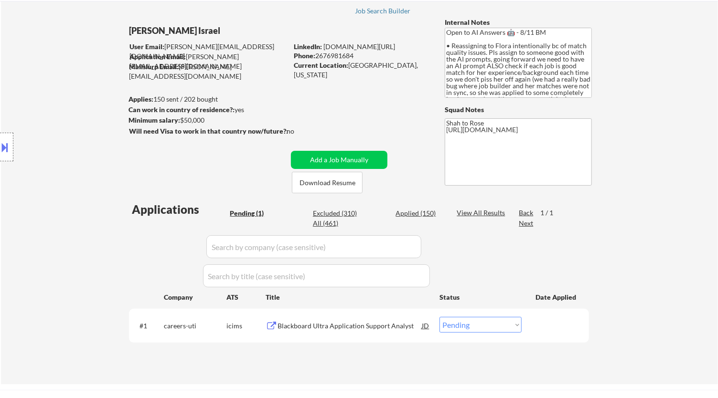
click at [342, 323] on div "Blackboard Ultra Application Support Analyst" at bounding box center [350, 327] width 144 height 10
